Goal: Transaction & Acquisition: Obtain resource

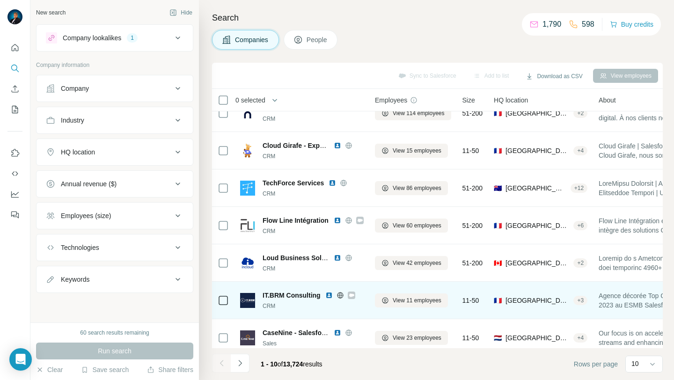
scroll to position [143, 0]
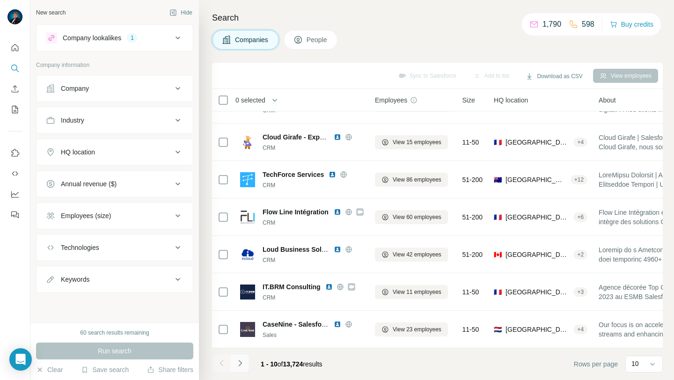
click at [244, 365] on icon "Navigate to next page" at bounding box center [240, 363] width 9 height 9
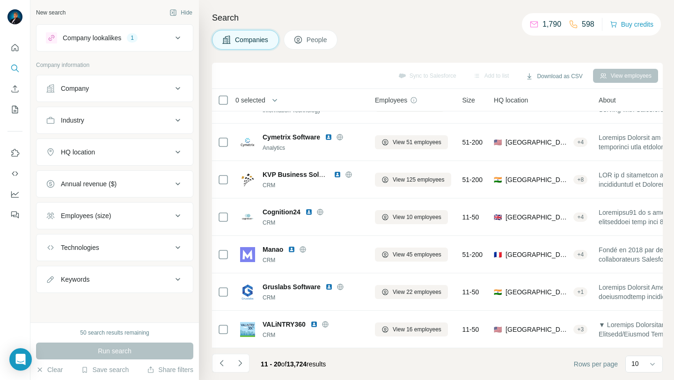
click at [178, 156] on icon at bounding box center [177, 152] width 11 height 11
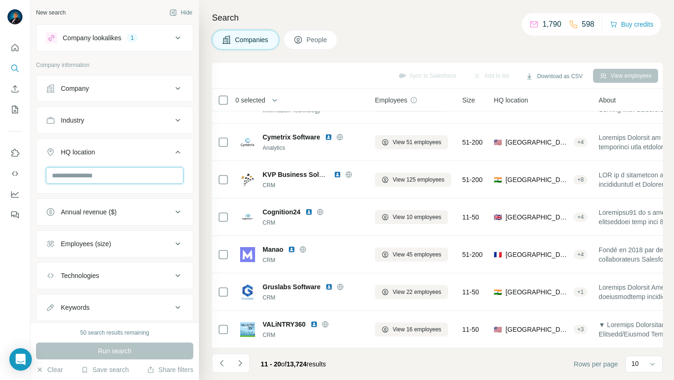
click at [148, 172] on input "text" at bounding box center [115, 175] width 138 height 17
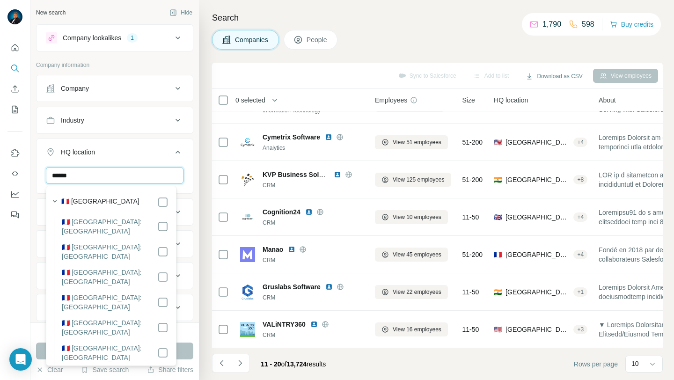
type input "******"
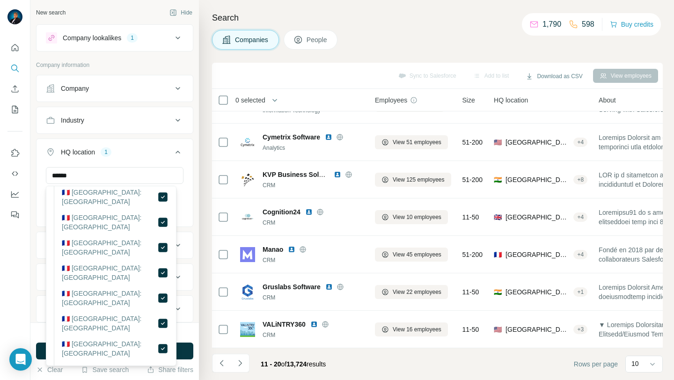
scroll to position [2257, 0]
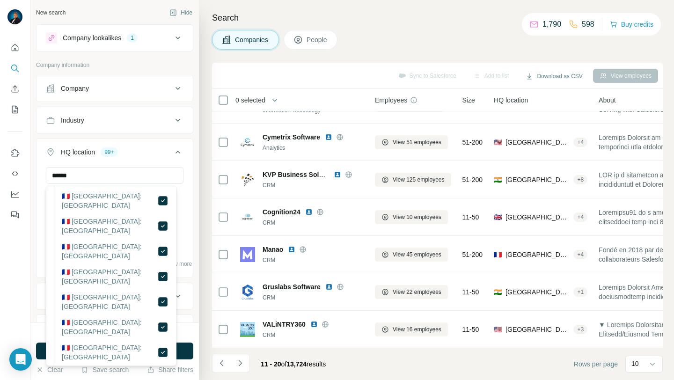
drag, startPoint x: 161, startPoint y: 320, endPoint x: 151, endPoint y: 305, distance: 17.9
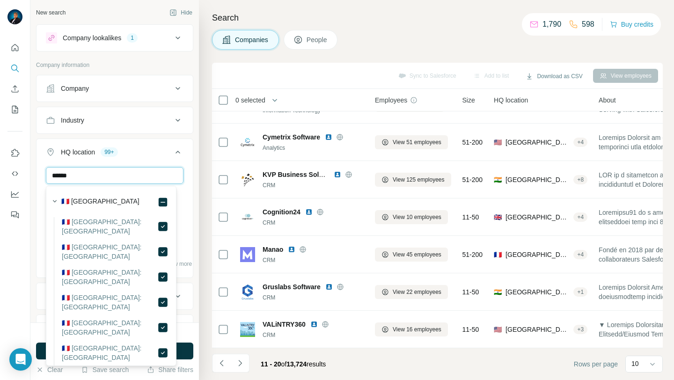
click at [136, 174] on input "******" at bounding box center [115, 175] width 138 height 17
click at [190, 289] on div "New search Hide Company lookalikes 1 Company information Company Industry HQ lo…" at bounding box center [114, 161] width 169 height 323
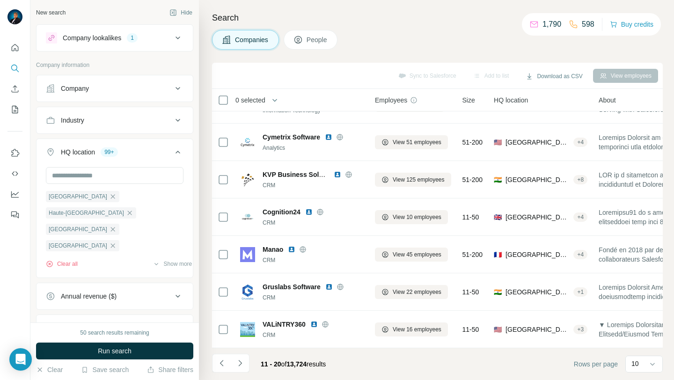
click at [150, 117] on div "Industry" at bounding box center [109, 120] width 126 height 9
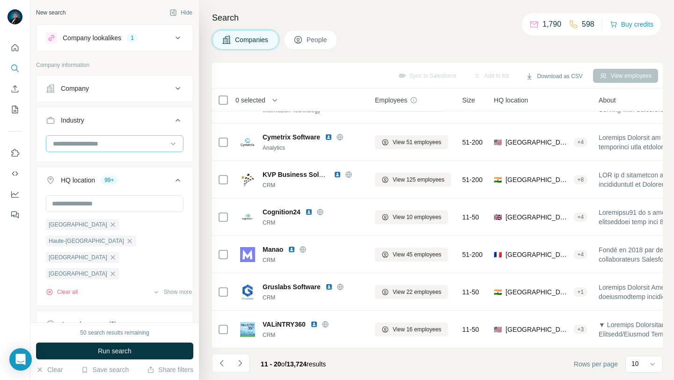
click at [133, 139] on input at bounding box center [110, 144] width 116 height 10
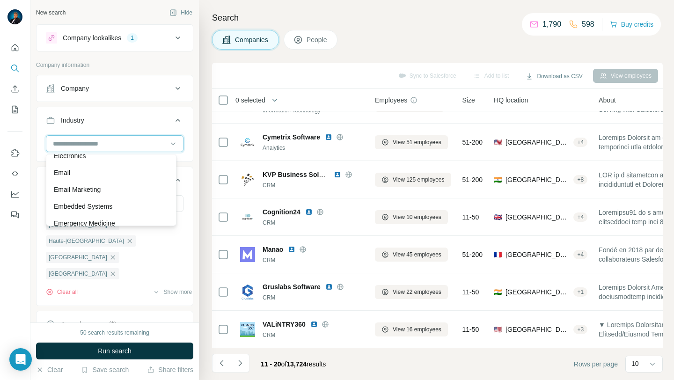
scroll to position [3289, 0]
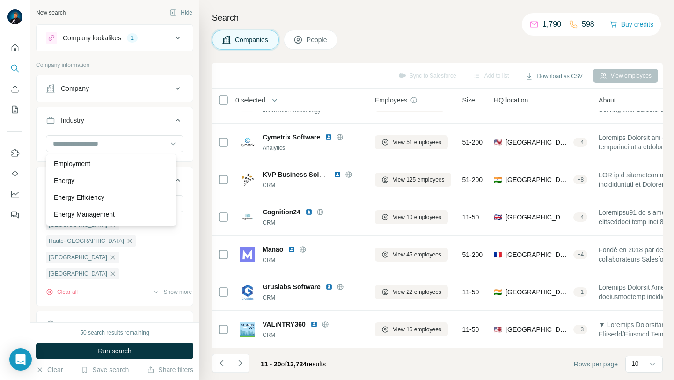
click at [142, 86] on div "Company" at bounding box center [109, 88] width 126 height 9
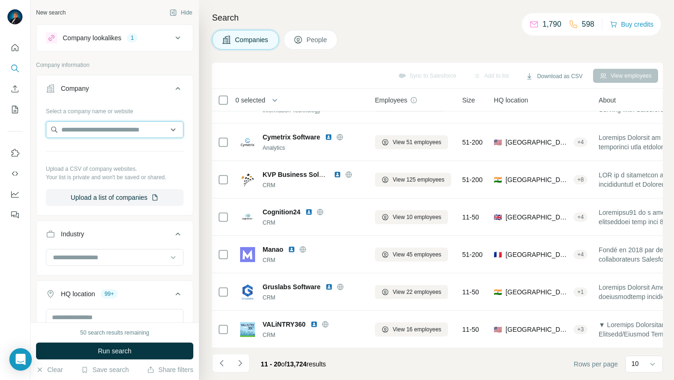
click at [104, 127] on input "text" at bounding box center [115, 129] width 138 height 17
click at [133, 104] on div "Select a company name or website" at bounding box center [115, 110] width 138 height 12
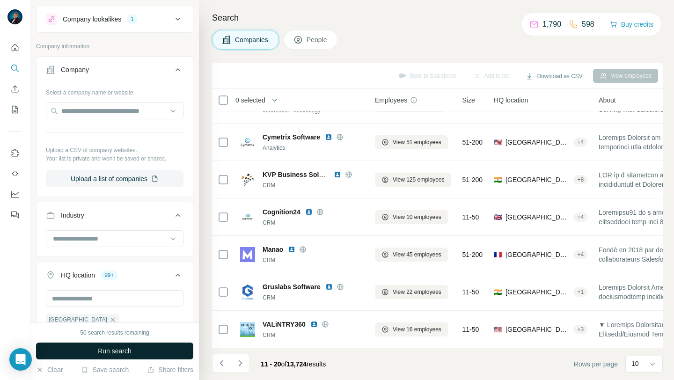
scroll to position [28, 0]
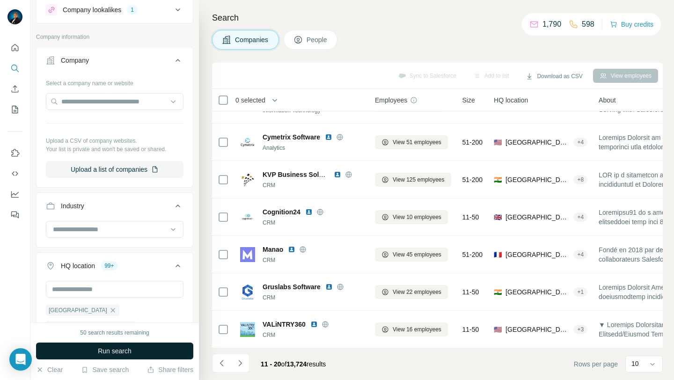
click at [119, 356] on span "Run search" at bounding box center [115, 351] width 34 height 9
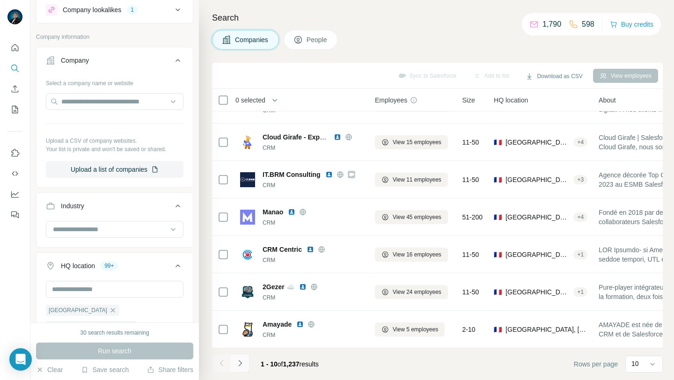
click at [244, 365] on icon "Navigate to next page" at bounding box center [240, 363] width 9 height 9
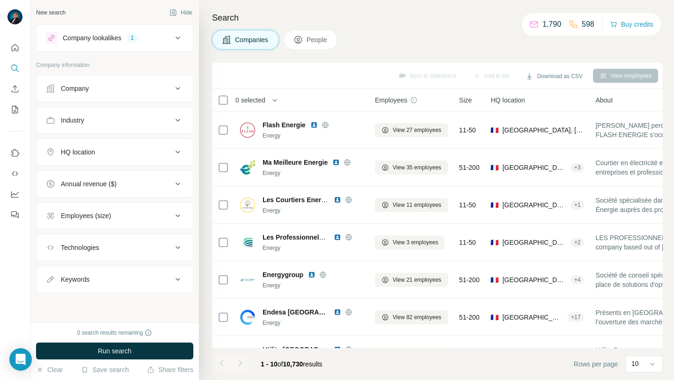
click at [179, 153] on icon at bounding box center [177, 152] width 11 height 11
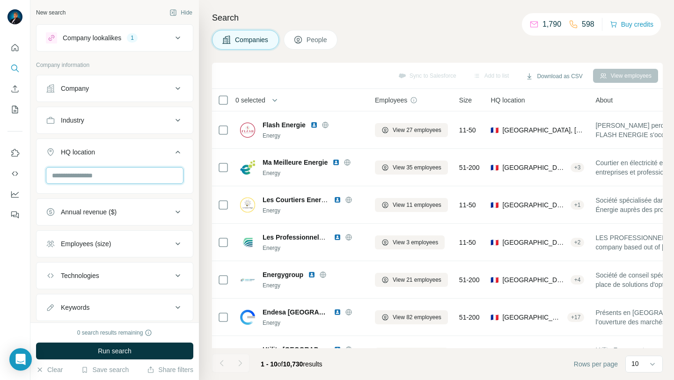
click at [120, 176] on input "text" at bounding box center [115, 175] width 138 height 17
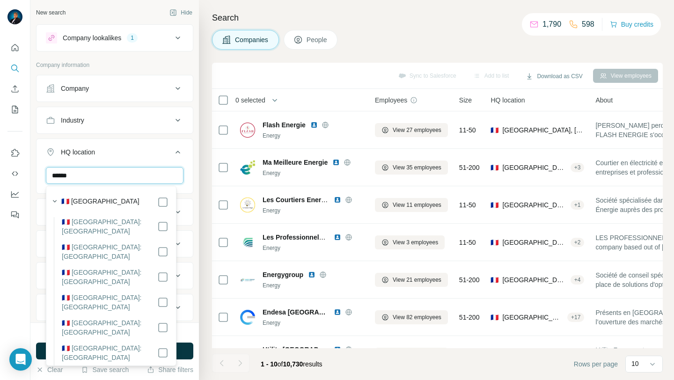
type input "******"
click at [63, 201] on label "🇫🇷 [GEOGRAPHIC_DATA]" at bounding box center [100, 202] width 78 height 11
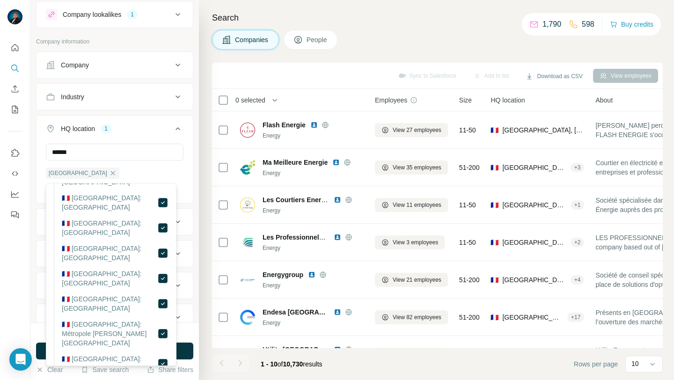
scroll to position [58, 0]
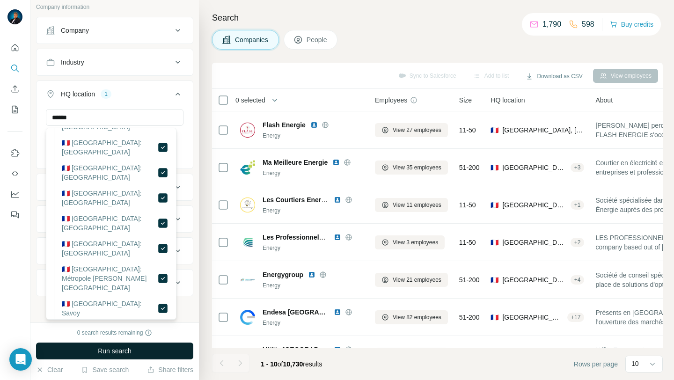
click at [119, 349] on span "Run search" at bounding box center [115, 351] width 34 height 9
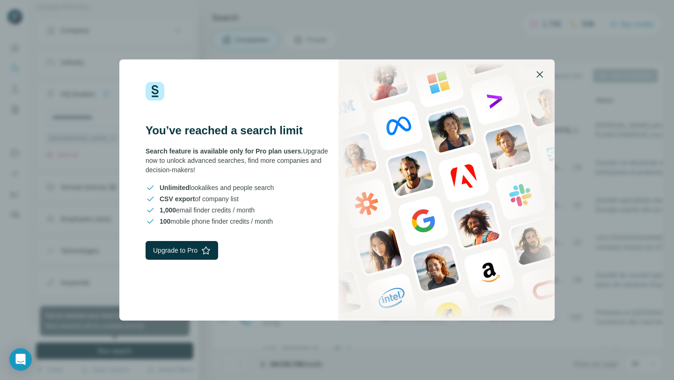
click at [537, 76] on icon "button" at bounding box center [539, 74] width 11 height 11
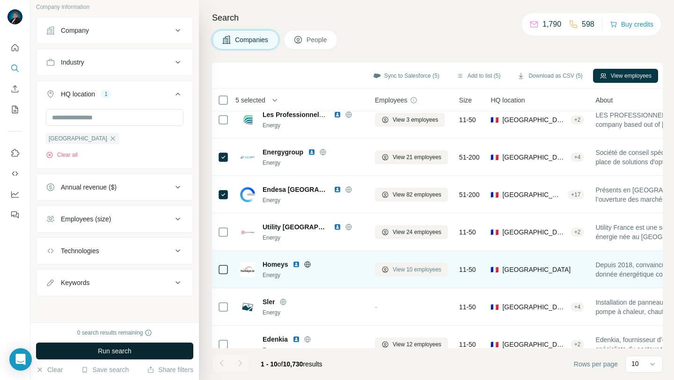
scroll to position [143, 0]
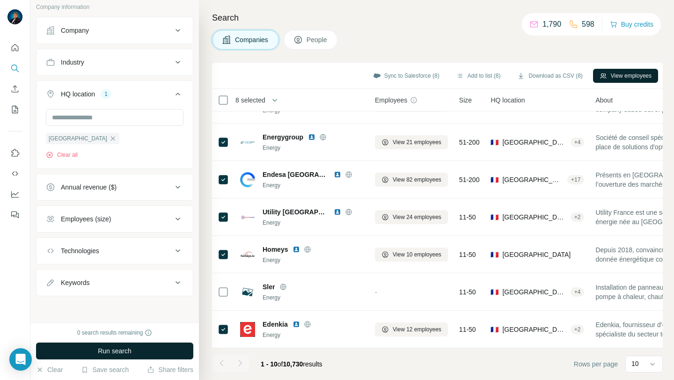
click at [615, 77] on button "View employees" at bounding box center [625, 76] width 65 height 14
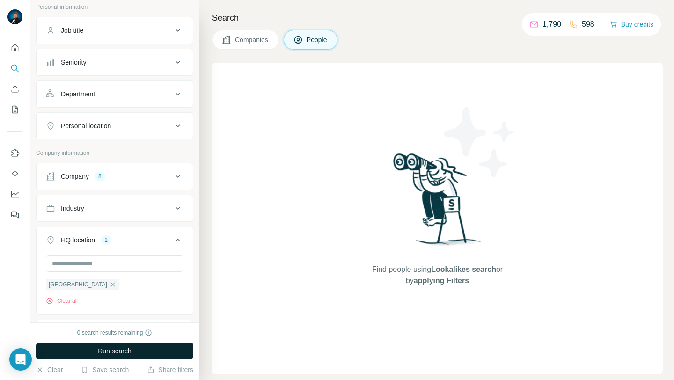
scroll to position [204, 0]
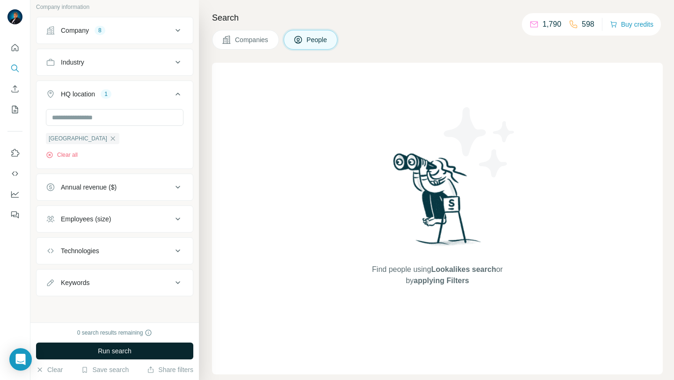
click at [245, 40] on span "Companies" at bounding box center [252, 39] width 34 height 9
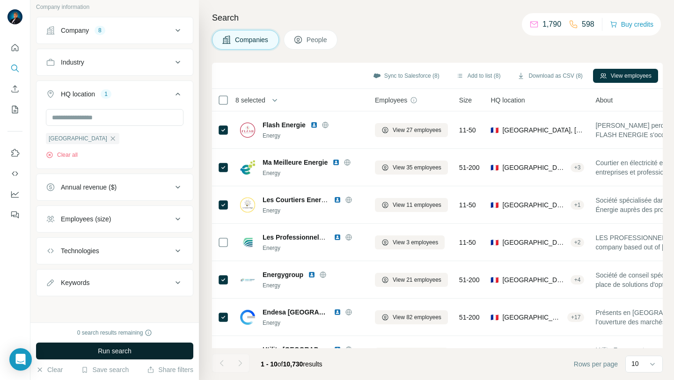
scroll to position [58, 0]
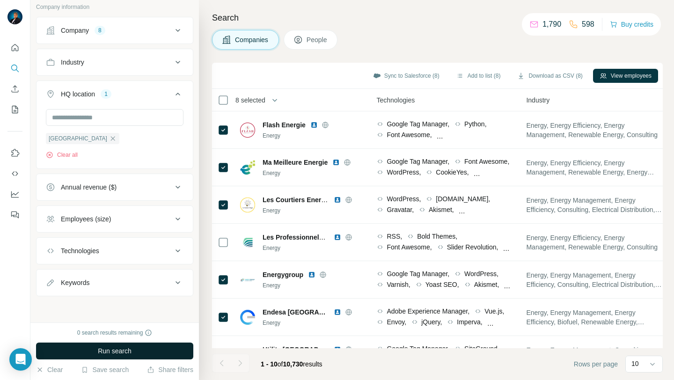
scroll to position [0, 514]
click at [172, 252] on icon at bounding box center [177, 250] width 11 height 11
click at [136, 277] on input "text" at bounding box center [115, 274] width 138 height 17
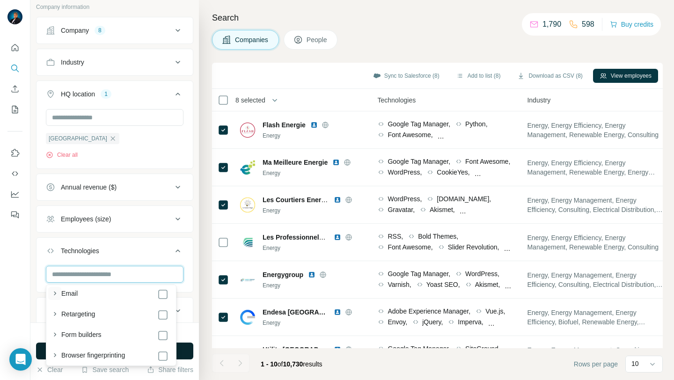
scroll to position [517, 0]
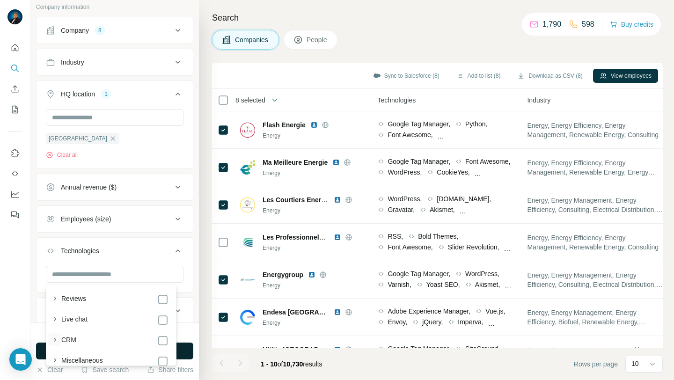
click at [57, 339] on icon "button" at bounding box center [54, 339] width 9 height 9
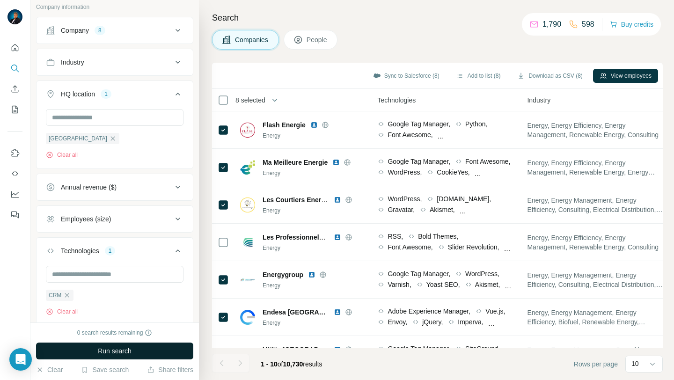
click at [189, 302] on div "New search Hide Company lookalikes 1 Company information Company 8 Industry HQ …" at bounding box center [114, 161] width 169 height 323
click at [172, 344] on button "Run search" at bounding box center [114, 351] width 157 height 17
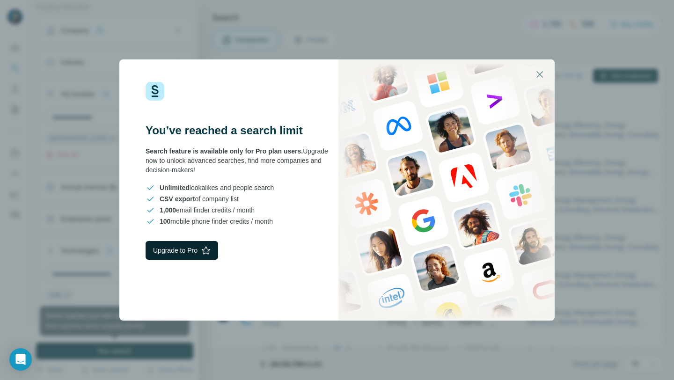
click at [201, 253] on button "Upgrade to Pro" at bounding box center [182, 250] width 73 height 19
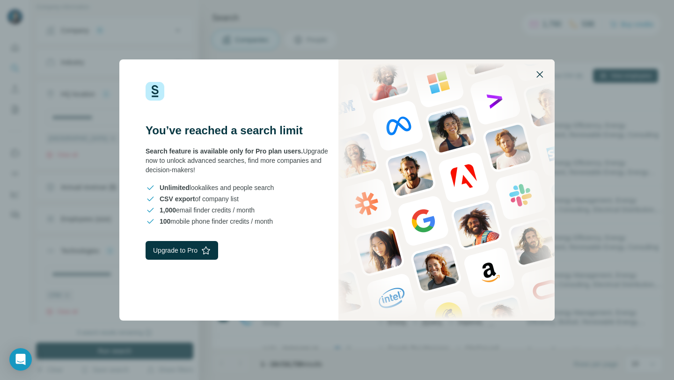
click at [536, 75] on icon "button" at bounding box center [539, 74] width 11 height 11
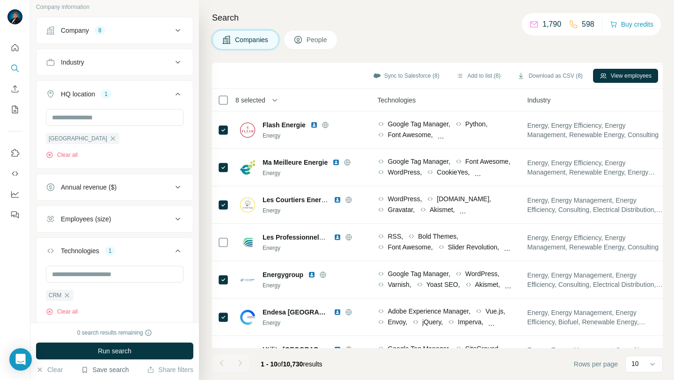
click at [118, 371] on button "Save search" at bounding box center [105, 369] width 48 height 9
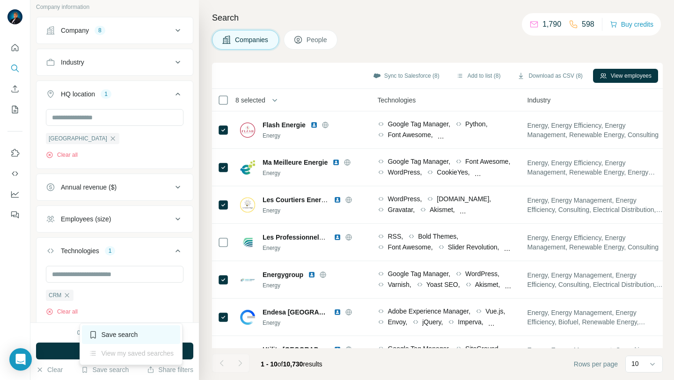
click at [126, 337] on div "Save search" at bounding box center [131, 335] width 99 height 19
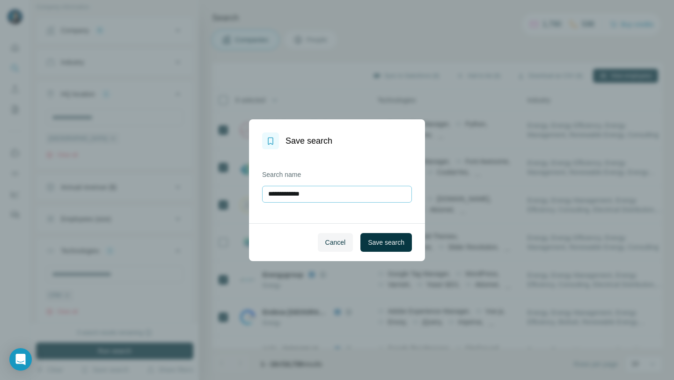
drag, startPoint x: 350, startPoint y: 196, endPoint x: 296, endPoint y: 189, distance: 54.3
click at [296, 189] on input "**********" at bounding box center [337, 194] width 150 height 17
type input "******"
click at [397, 250] on button "Save search" at bounding box center [387, 242] width 52 height 19
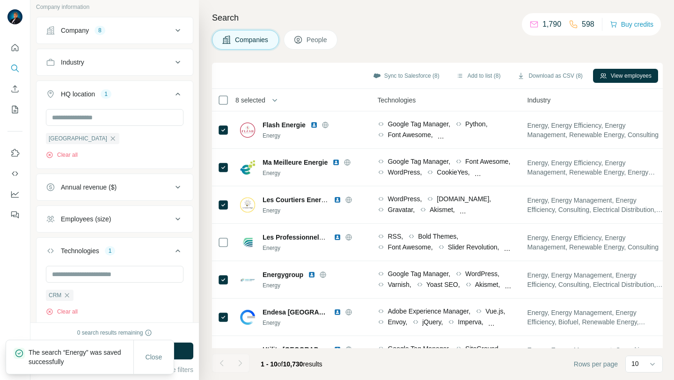
click at [321, 40] on span "People" at bounding box center [318, 39] width 22 height 9
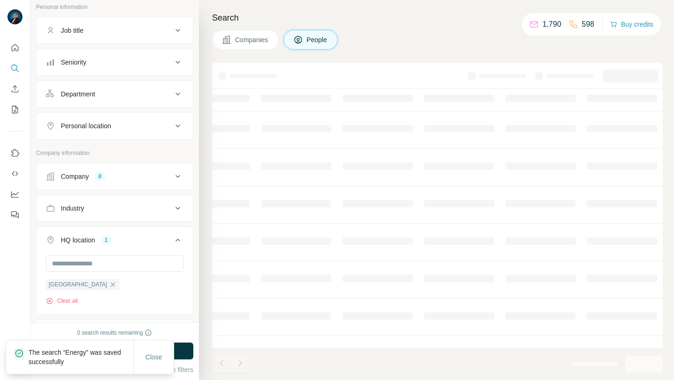
scroll to position [204, 0]
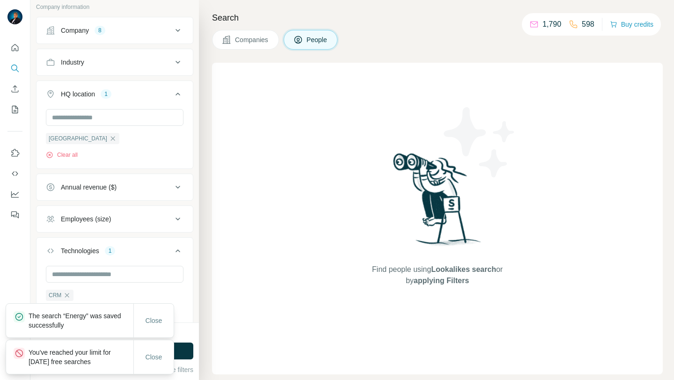
click at [432, 273] on span "Lookalikes search" at bounding box center [463, 270] width 65 height 8
drag, startPoint x: 623, startPoint y: 79, endPoint x: 543, endPoint y: 71, distance: 80.9
click at [623, 79] on div "Find people using Lookalikes search or by applying Filters" at bounding box center [437, 219] width 451 height 312
click at [178, 35] on button "Company 8" at bounding box center [115, 30] width 156 height 22
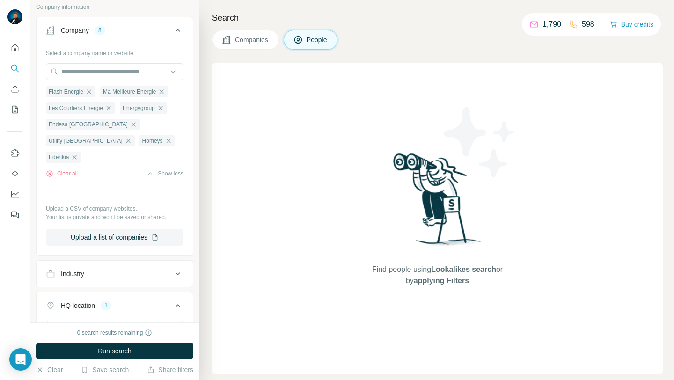
click at [360, 208] on div "Find people using Lookalikes search or by applying Filters" at bounding box center [438, 219] width 169 height 312
drag, startPoint x: 472, startPoint y: 282, endPoint x: 329, endPoint y: 270, distance: 142.9
click at [337, 270] on div "Find people using Lookalikes search or by applying Filters" at bounding box center [437, 219] width 451 height 312
click at [244, 42] on span "Companies" at bounding box center [252, 39] width 34 height 9
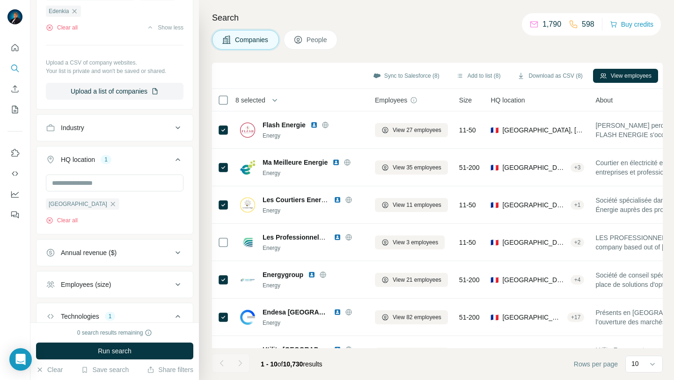
scroll to position [58, 0]
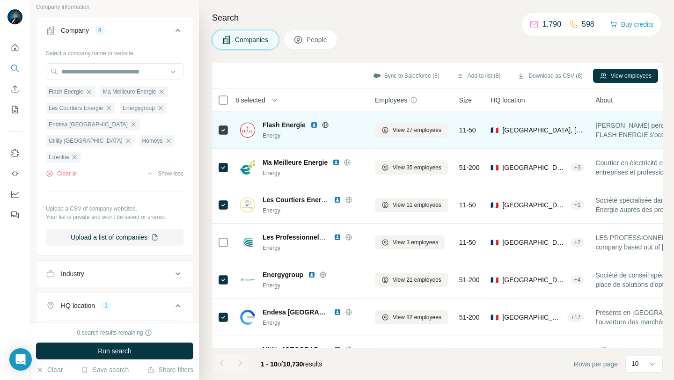
click at [314, 126] on img at bounding box center [314, 124] width 7 height 7
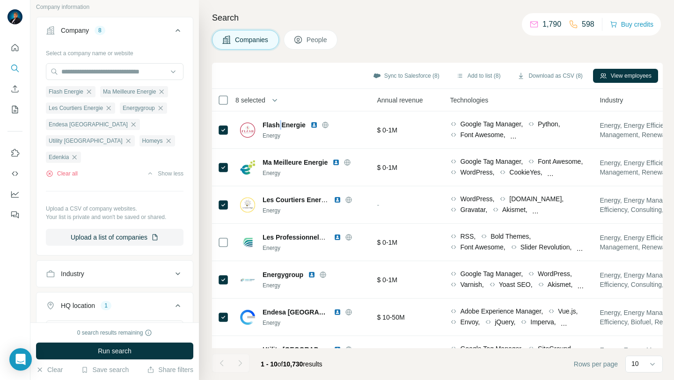
scroll to position [0, 402]
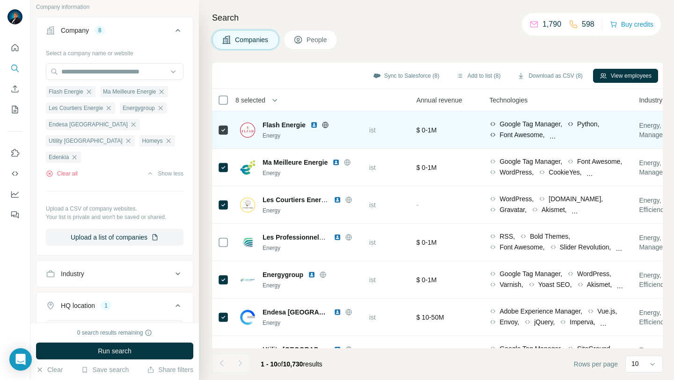
click at [526, 132] on span "Font Awesome," at bounding box center [522, 134] width 45 height 9
click at [545, 135] on div "Font Awesome," at bounding box center [516, 134] width 55 height 9
drag, startPoint x: 513, startPoint y: 103, endPoint x: 295, endPoint y: 131, distance: 220.6
click at [508, 104] on span "Technologies" at bounding box center [508, 100] width 38 height 9
click at [273, 125] on span "Flash Energie" at bounding box center [284, 124] width 43 height 9
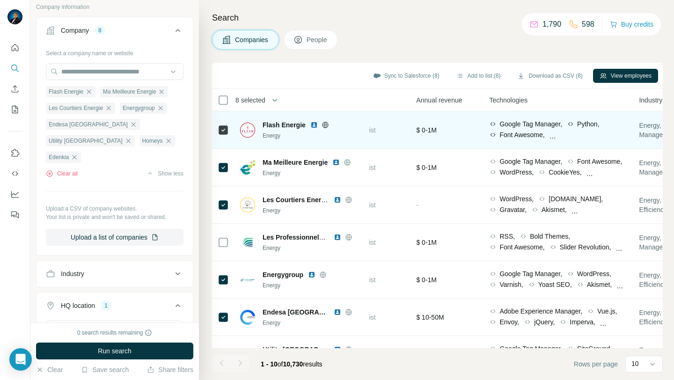
click at [323, 126] on icon at bounding box center [325, 124] width 7 height 7
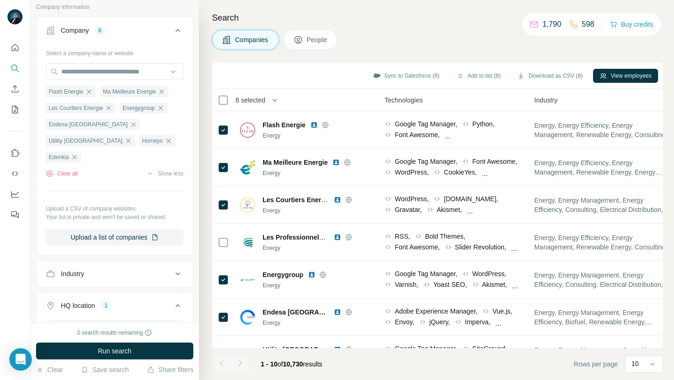
scroll to position [0, 509]
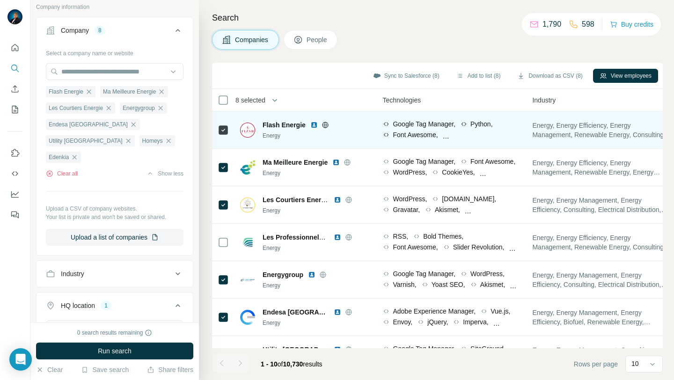
click at [445, 139] on div "Google Tag Manager, Python, Font Awesome, EWWW Image Optimizer, WordPress, Moov…" at bounding box center [452, 130] width 139 height 22
click at [438, 136] on div "Font Awesome," at bounding box center [410, 134] width 55 height 9
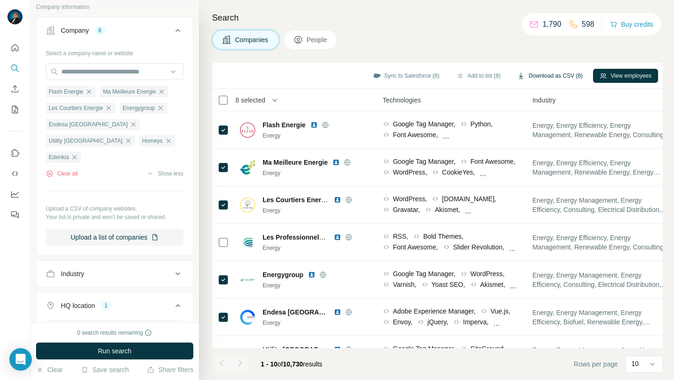
click at [534, 74] on button "Download as CSV (8)" at bounding box center [550, 76] width 78 height 14
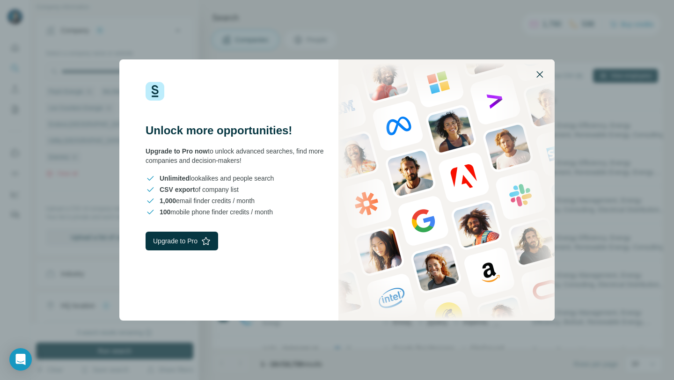
click at [536, 75] on icon "button" at bounding box center [539, 74] width 11 height 11
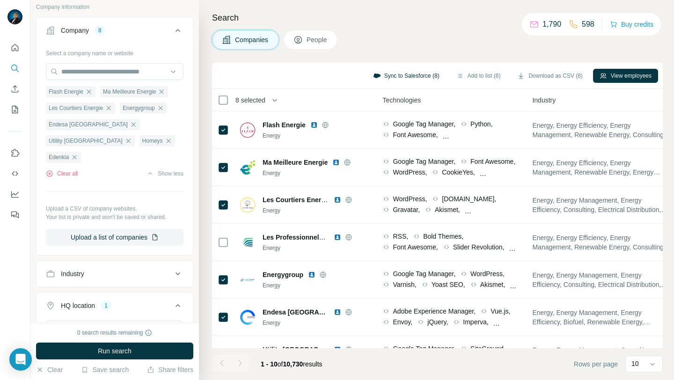
click at [386, 78] on button "Sync to Salesforce (8)" at bounding box center [407, 76] width 80 height 14
click at [452, 44] on div "Companies People" at bounding box center [437, 40] width 451 height 20
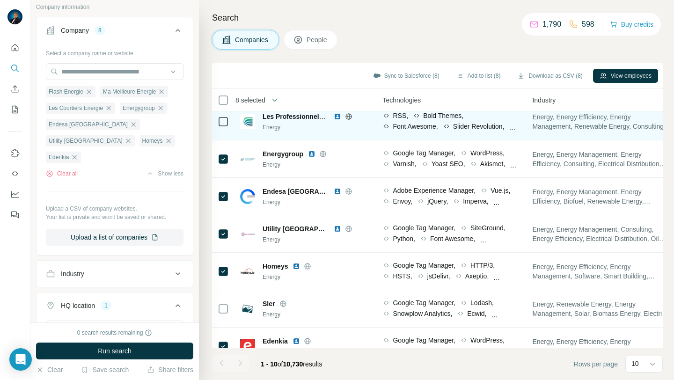
scroll to position [143, 509]
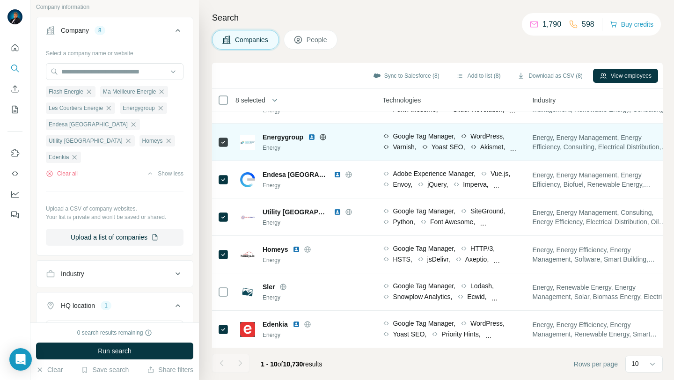
click at [583, 136] on span "Energy, Energy Management, Energy Efficiency, Consulting, Electrical Distributi…" at bounding box center [602, 142] width 139 height 19
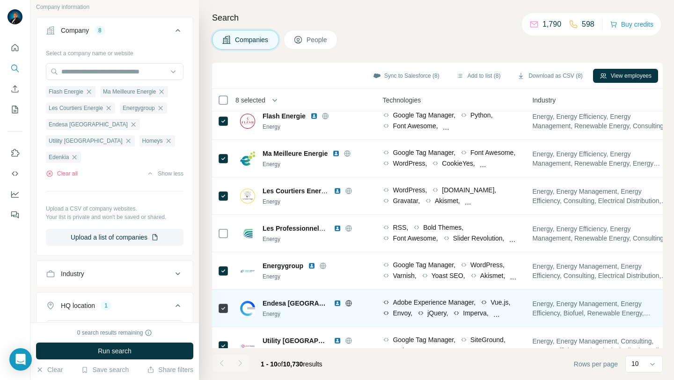
scroll to position [0, 509]
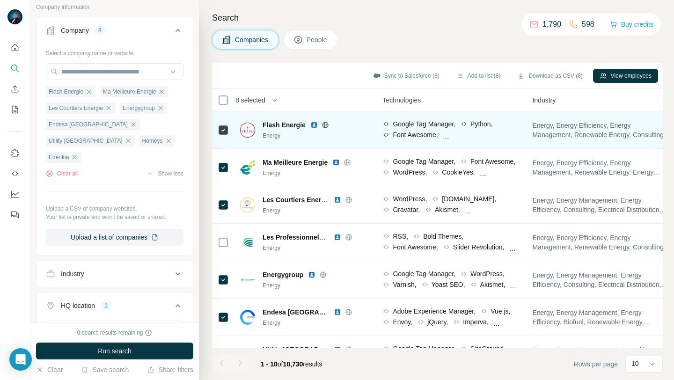
click at [314, 125] on img at bounding box center [314, 124] width 7 height 7
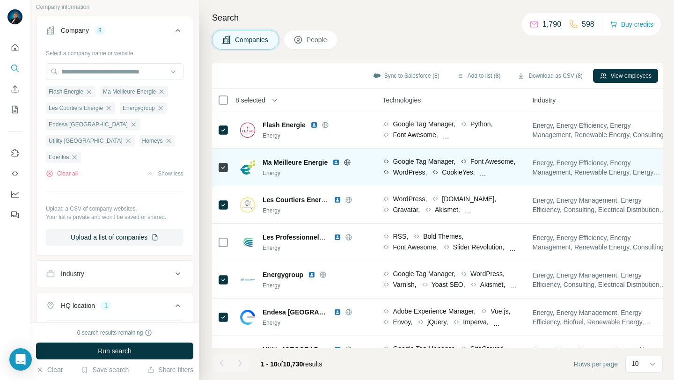
click at [336, 160] on img at bounding box center [336, 162] width 7 height 7
